Goal: Task Accomplishment & Management: Manage account settings

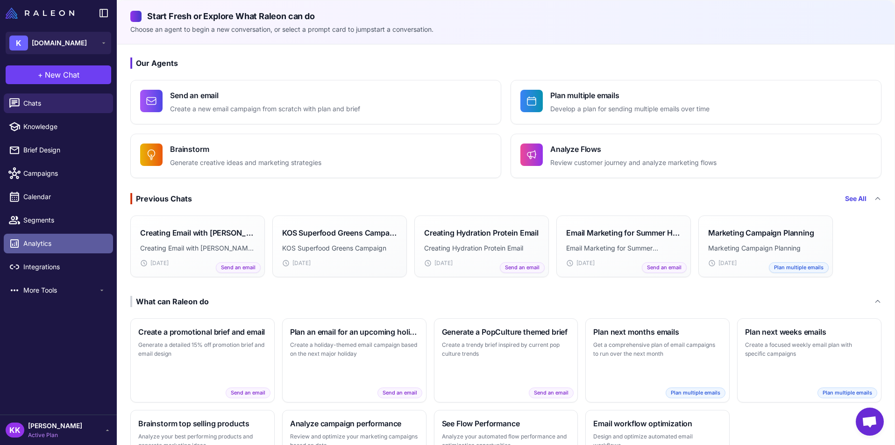
click at [43, 246] on span "Analytics" at bounding box center [64, 243] width 82 height 10
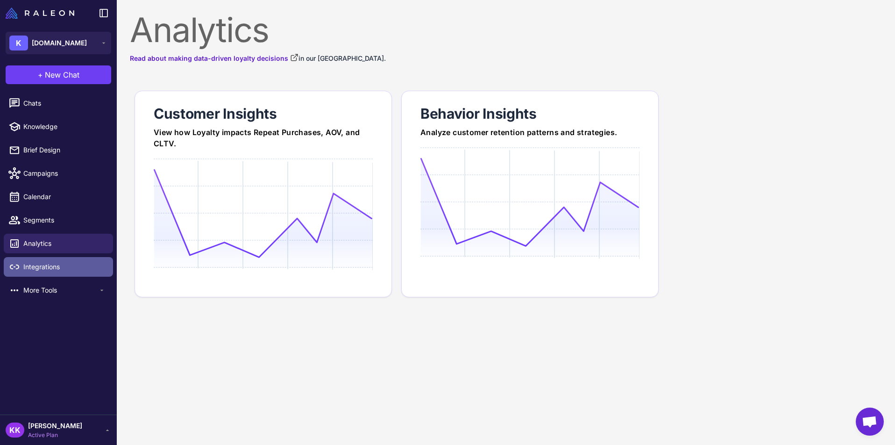
click at [41, 265] on span "Integrations" at bounding box center [64, 267] width 82 height 10
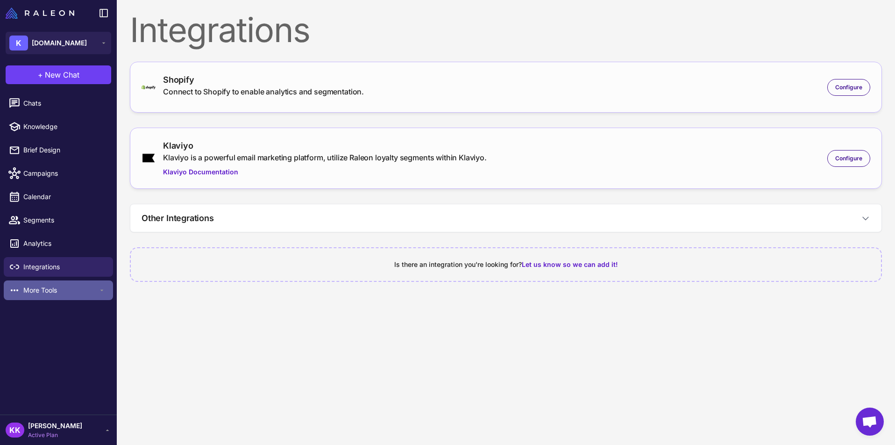
click at [61, 298] on div "More Tools" at bounding box center [58, 290] width 109 height 20
click at [62, 314] on span "Loyalty" at bounding box center [60, 312] width 75 height 10
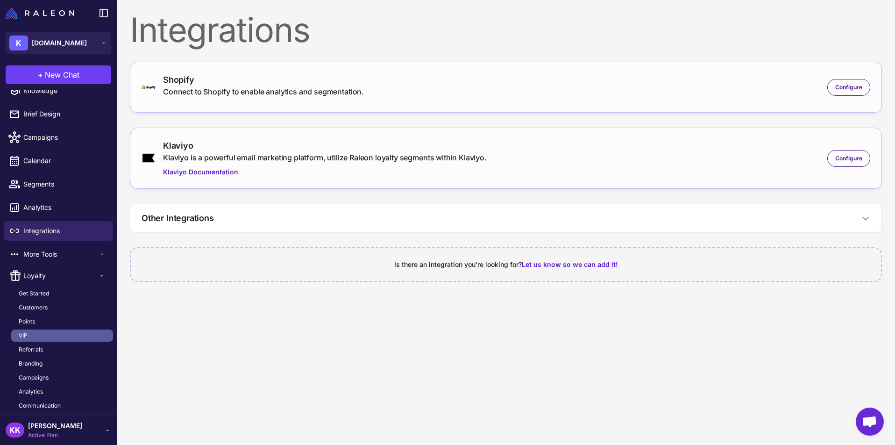
scroll to position [60, 0]
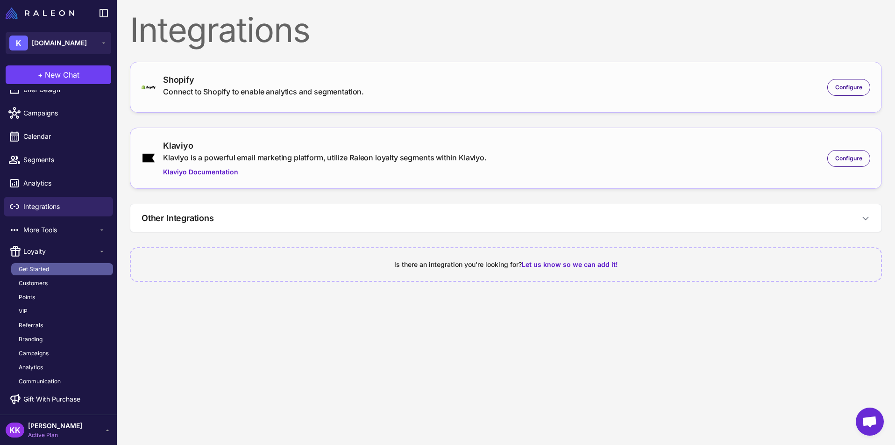
click at [56, 269] on link "Get Started" at bounding box center [62, 269] width 102 height 12
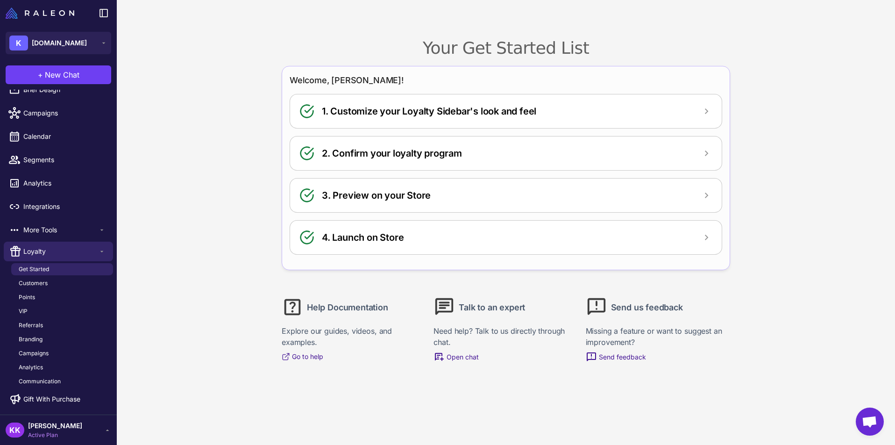
click at [529, 114] on h2 "1. Customize your Loyalty Sidebar's look and feel" at bounding box center [429, 111] width 214 height 14
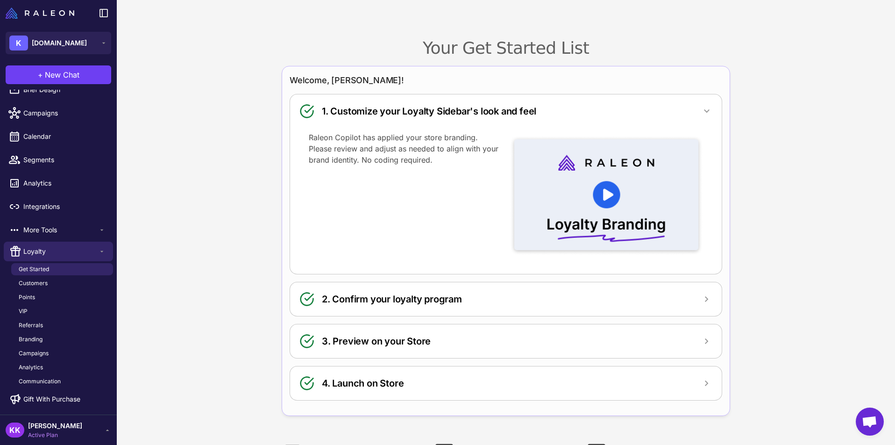
click at [524, 298] on div "2. Confirm your loyalty program" at bounding box center [506, 299] width 413 height 15
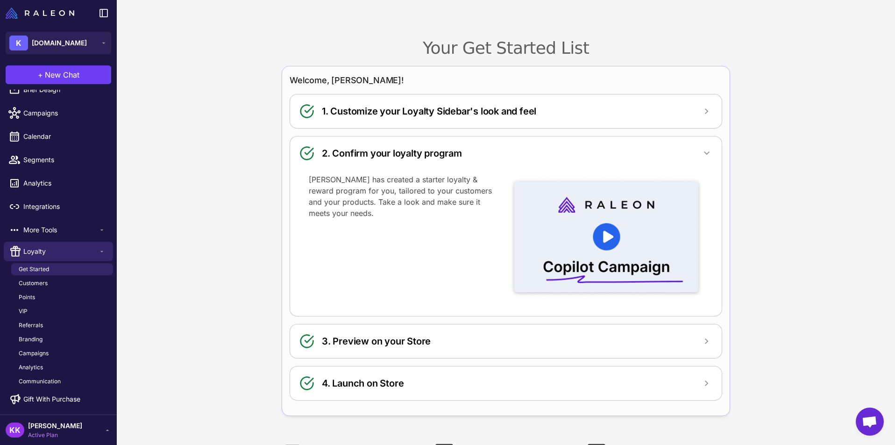
click at [543, 338] on div "3. Preview on your Store" at bounding box center [506, 341] width 413 height 15
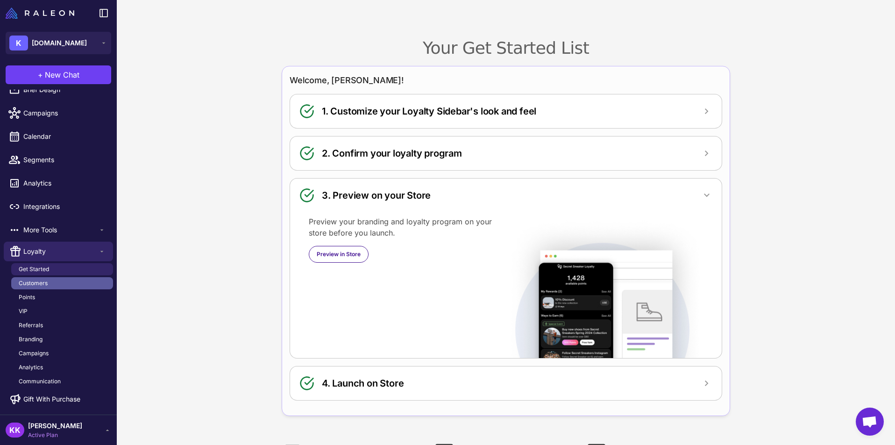
click at [67, 281] on link "Customers" at bounding box center [62, 283] width 102 height 12
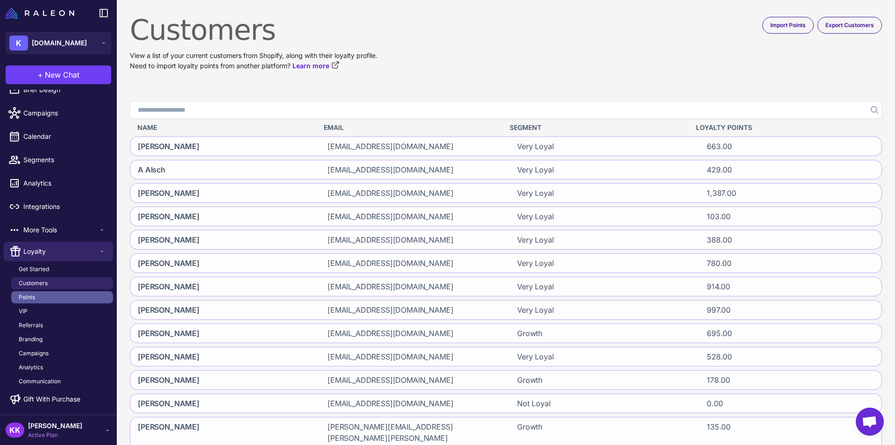
click at [65, 297] on link "Points" at bounding box center [62, 297] width 102 height 12
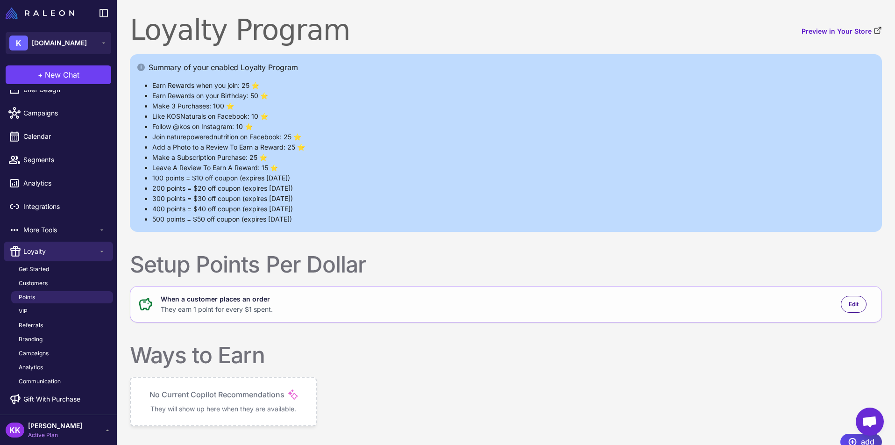
click at [457, 152] on li "Make a Subscription Purchase: 25 ⭐️" at bounding box center [513, 157] width 722 height 10
click at [315, 83] on li "Earn Rewards when you join: 25 ⭐️" at bounding box center [513, 85] width 722 height 10
click at [195, 75] on div "Summary of your enabled Loyalty Program Earn Rewards when you join: 25 ⭐️ Earn …" at bounding box center [506, 143] width 752 height 178
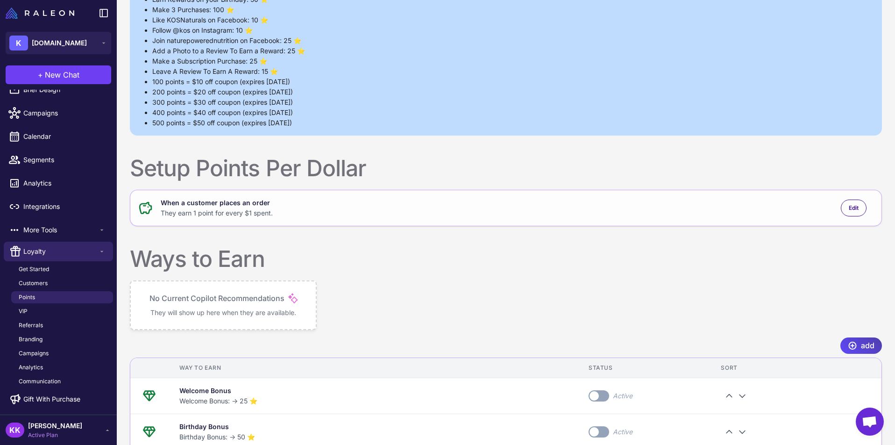
scroll to position [10, 0]
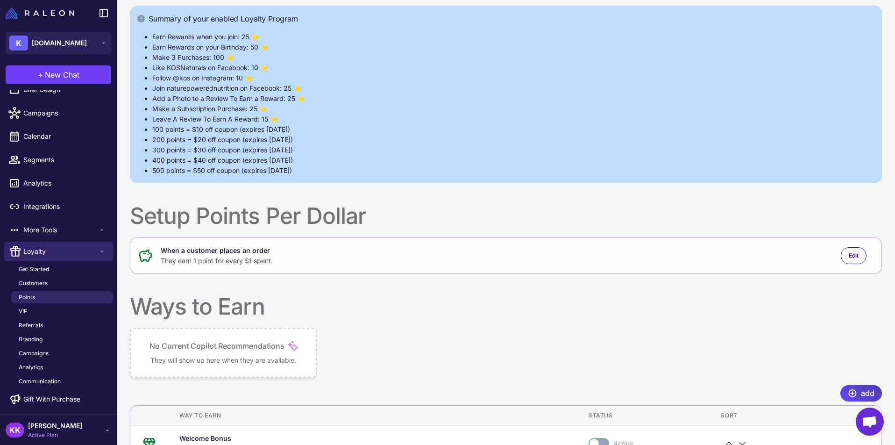
scroll to position [57, 0]
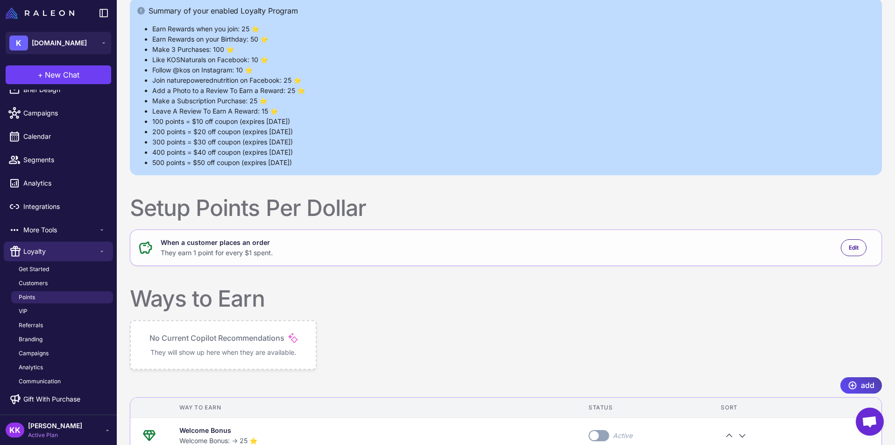
click at [321, 159] on li "500 points = $50 off coupon (expires in 30 days)" at bounding box center [513, 162] width 722 height 10
drag, startPoint x: 305, startPoint y: 156, endPoint x: 148, endPoint y: 9, distance: 214.6
click at [148, 9] on div "Summary of your enabled Loyalty Program Earn Rewards when you join: 25 ⭐️ Earn …" at bounding box center [506, 87] width 752 height 178
copy div "Summary of your enabled Loyalty Program Earn Rewards when you join: 25 ⭐️ Earn …"
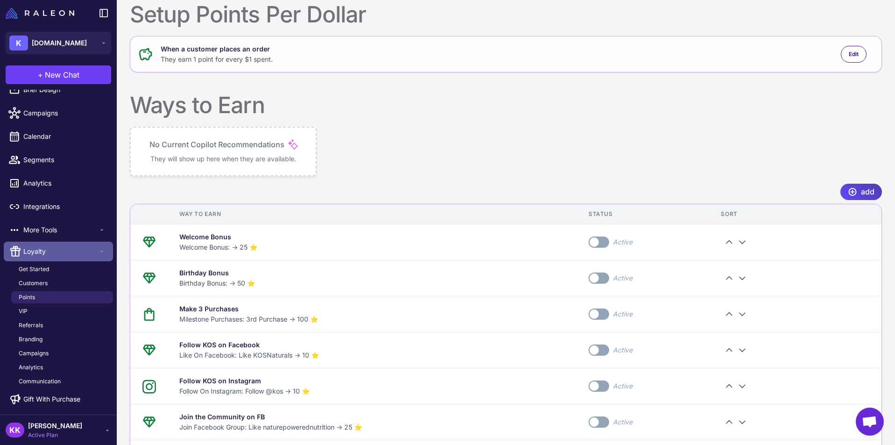
scroll to position [265, 0]
